Goal: Find specific page/section: Find specific page/section

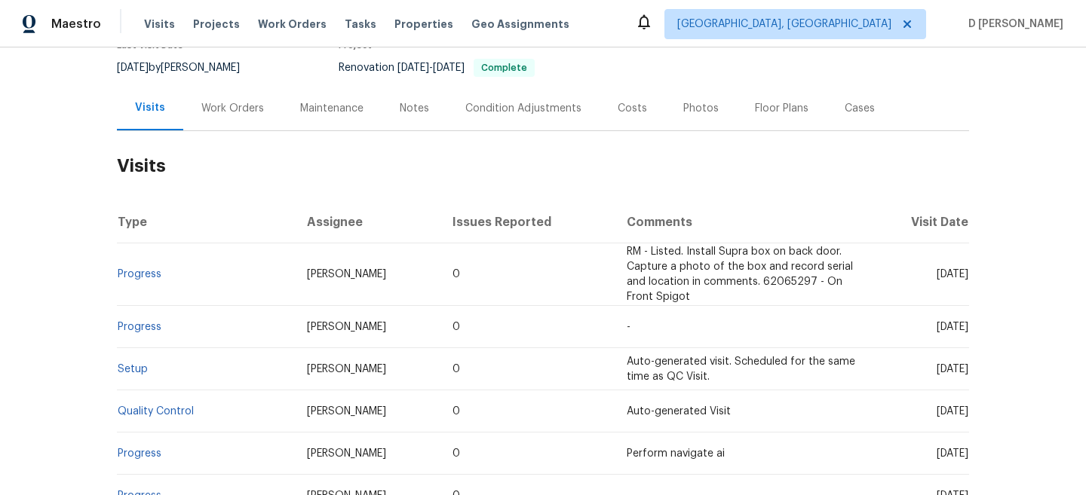
click at [224, 105] on div "Work Orders" at bounding box center [232, 108] width 63 height 15
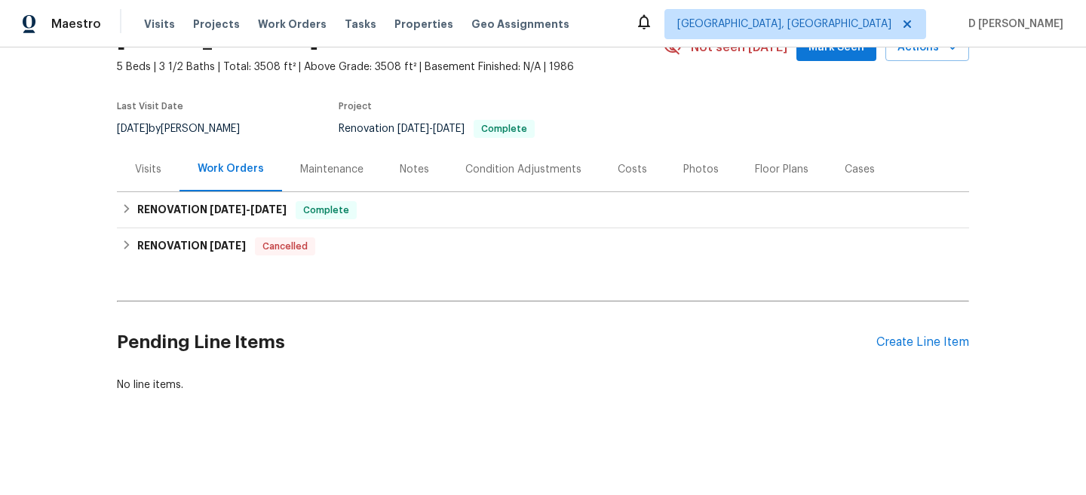
scroll to position [81, 0]
click at [142, 175] on div "Visits" at bounding box center [148, 169] width 26 height 15
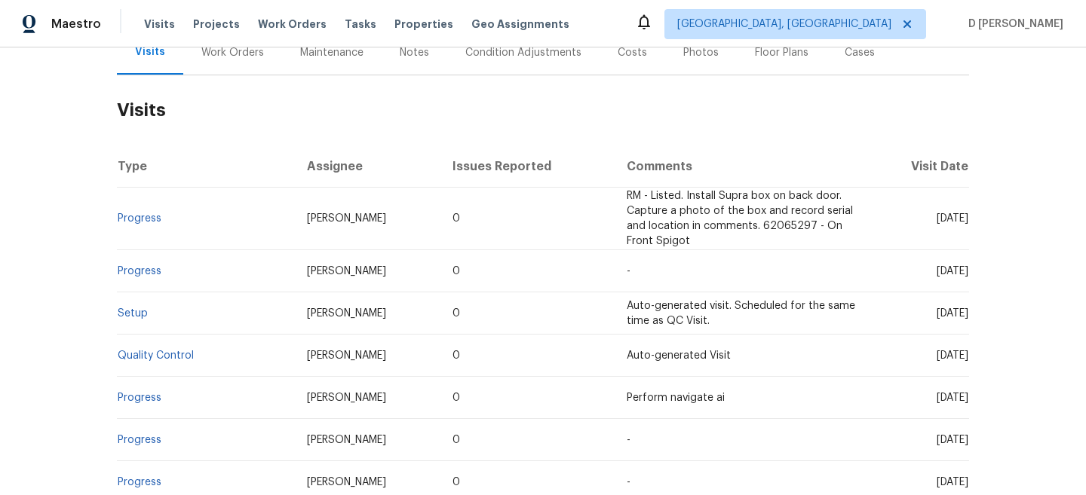
scroll to position [122, 0]
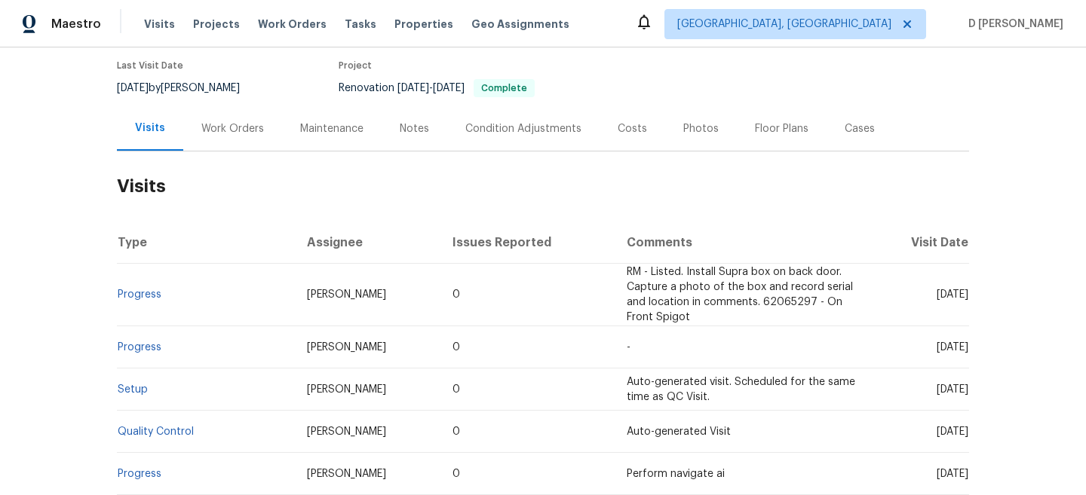
click at [243, 134] on div "Work Orders" at bounding box center [232, 128] width 63 height 15
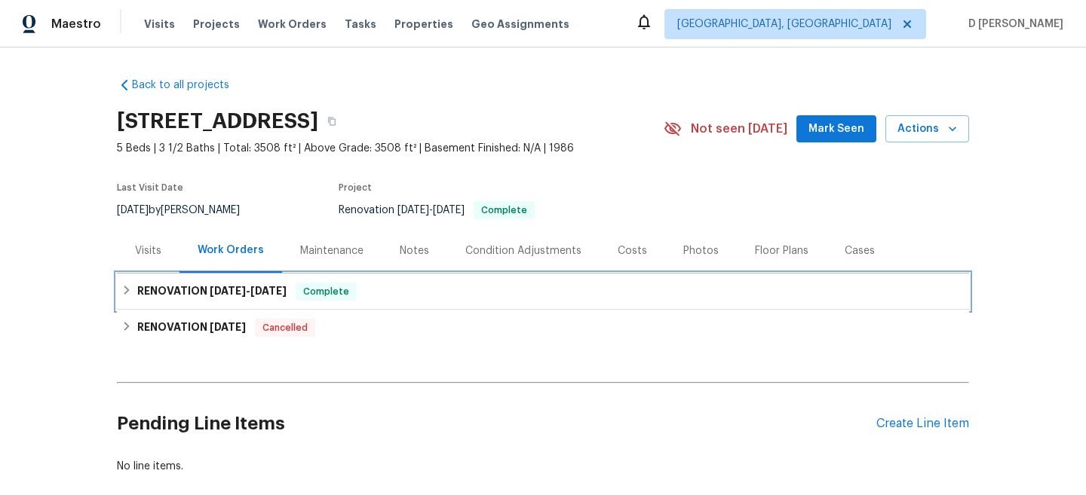
click at [133, 286] on div "RENOVATION 7/1/25 - 7/16/25 Complete" at bounding box center [542, 292] width 843 height 18
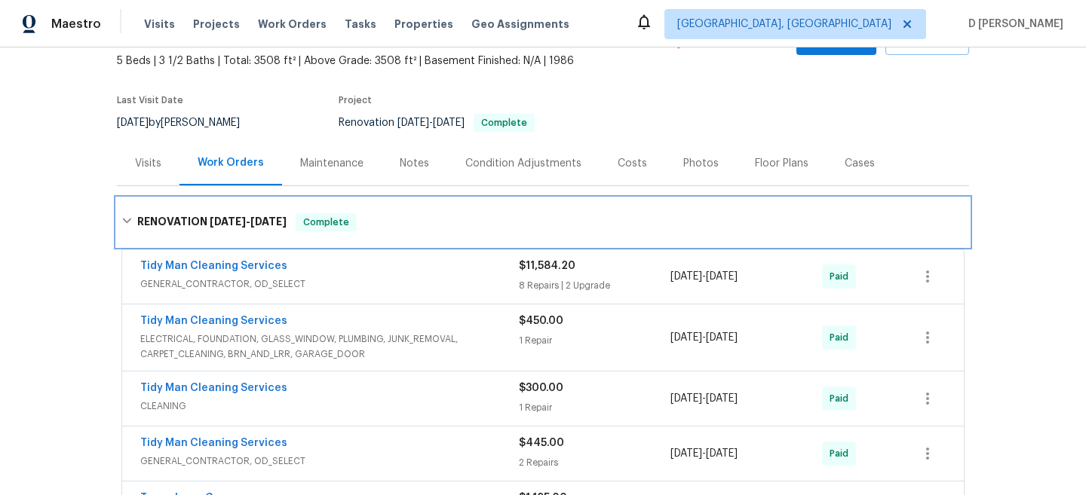
scroll to position [90, 0]
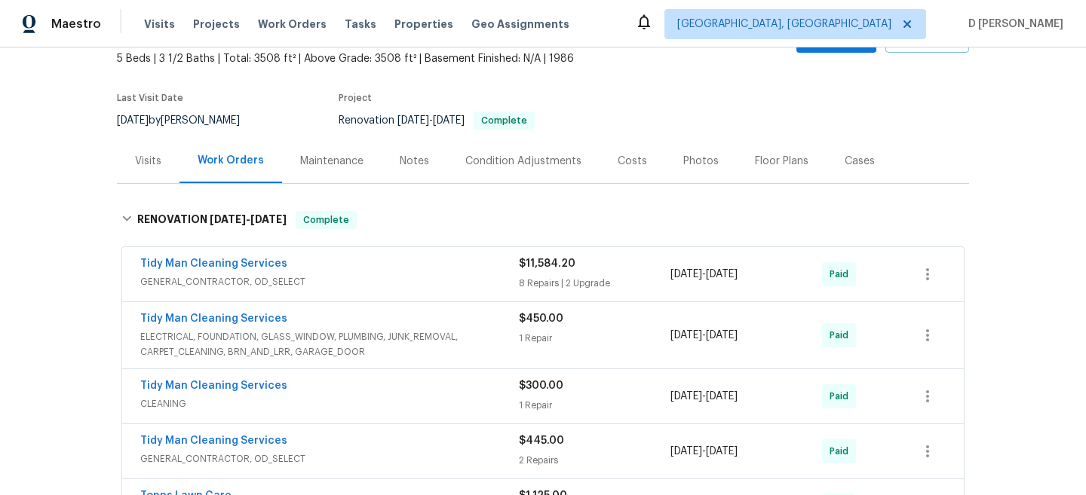
click at [337, 290] on div "Tidy Man Cleaning Services GENERAL_CONTRACTOR, OD_SELECT" at bounding box center [329, 274] width 378 height 36
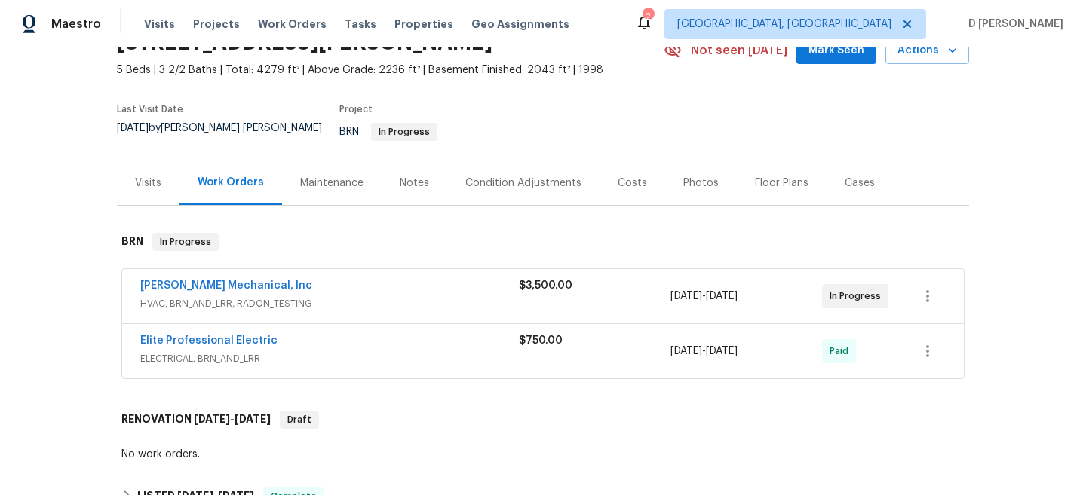
scroll to position [79, 0]
click at [366, 299] on span "HVAC, BRN_AND_LRR, RADON_TESTING" at bounding box center [329, 303] width 378 height 15
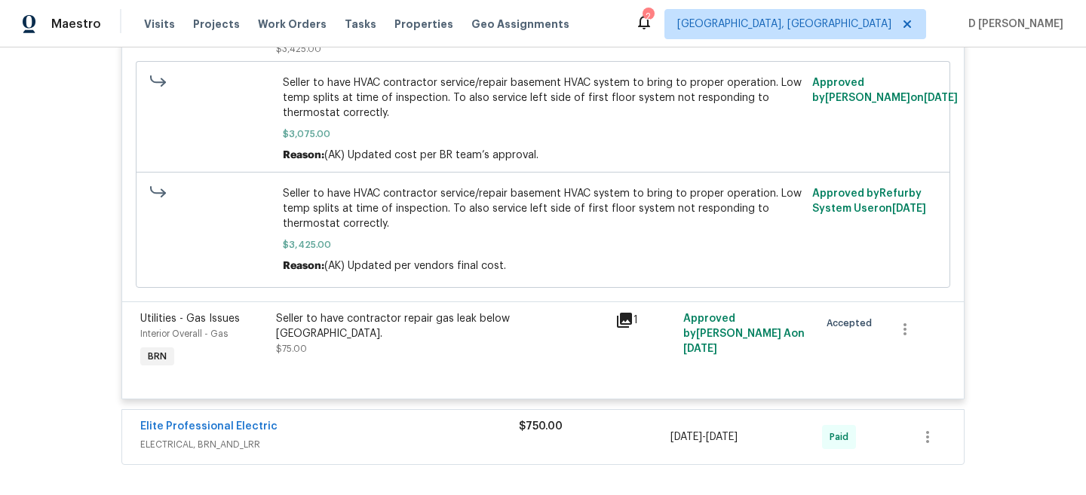
scroll to position [0, 0]
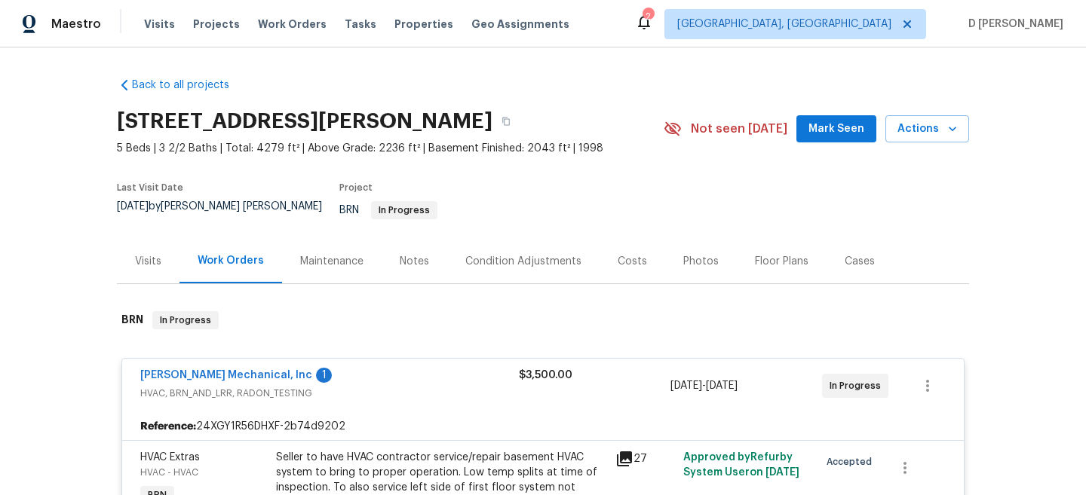
click at [128, 255] on div "Visits" at bounding box center [148, 261] width 63 height 44
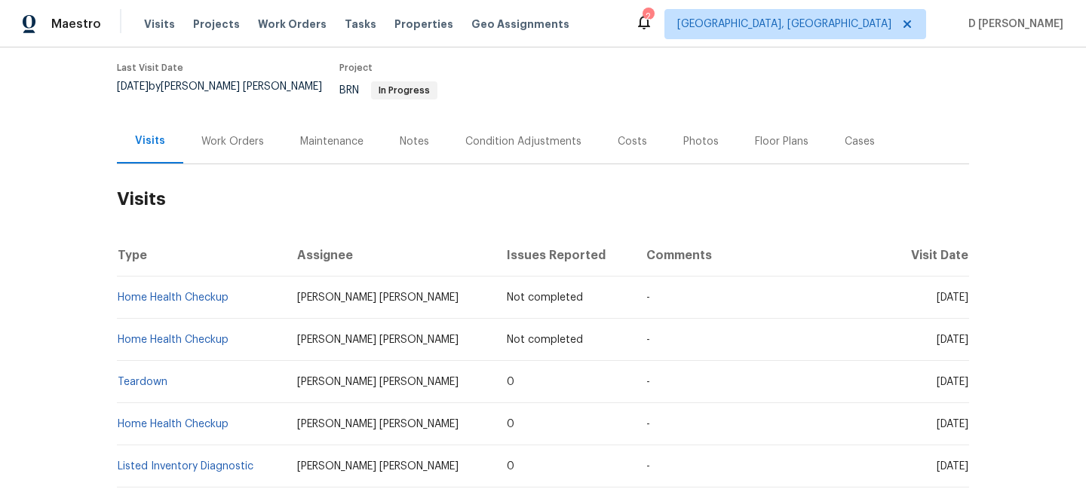
scroll to position [126, 0]
